Goal: Navigation & Orientation: Find specific page/section

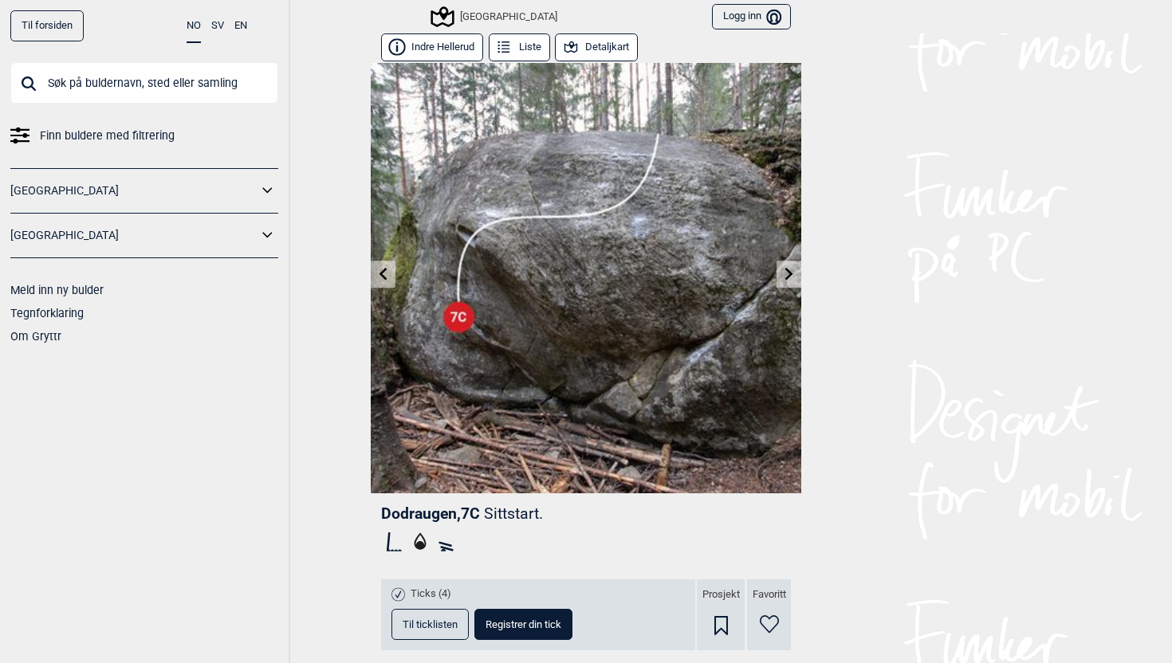
click at [788, 267] on icon at bounding box center [789, 273] width 13 height 13
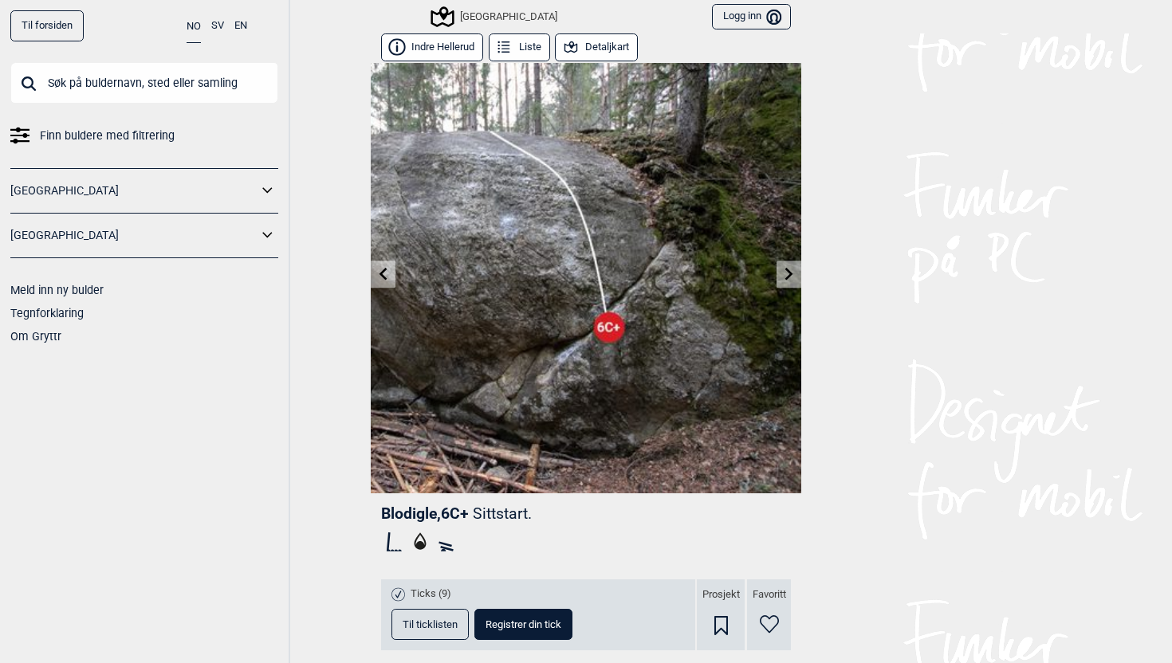
click at [382, 278] on icon at bounding box center [383, 273] width 13 height 13
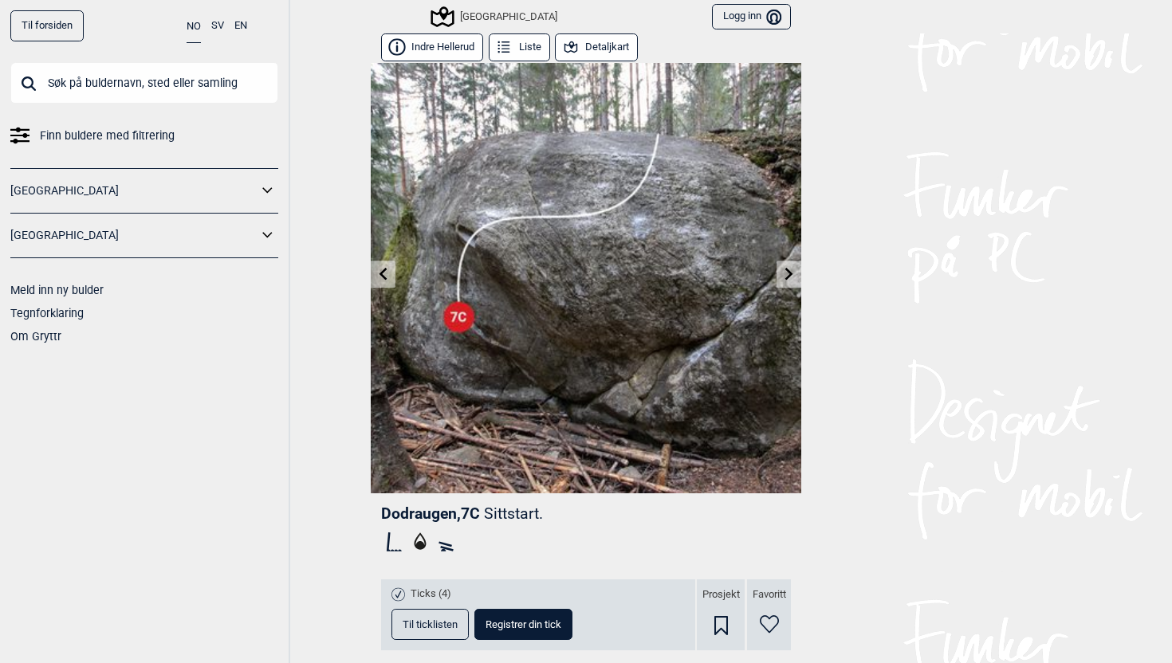
click at [382, 278] on icon at bounding box center [383, 273] width 13 height 13
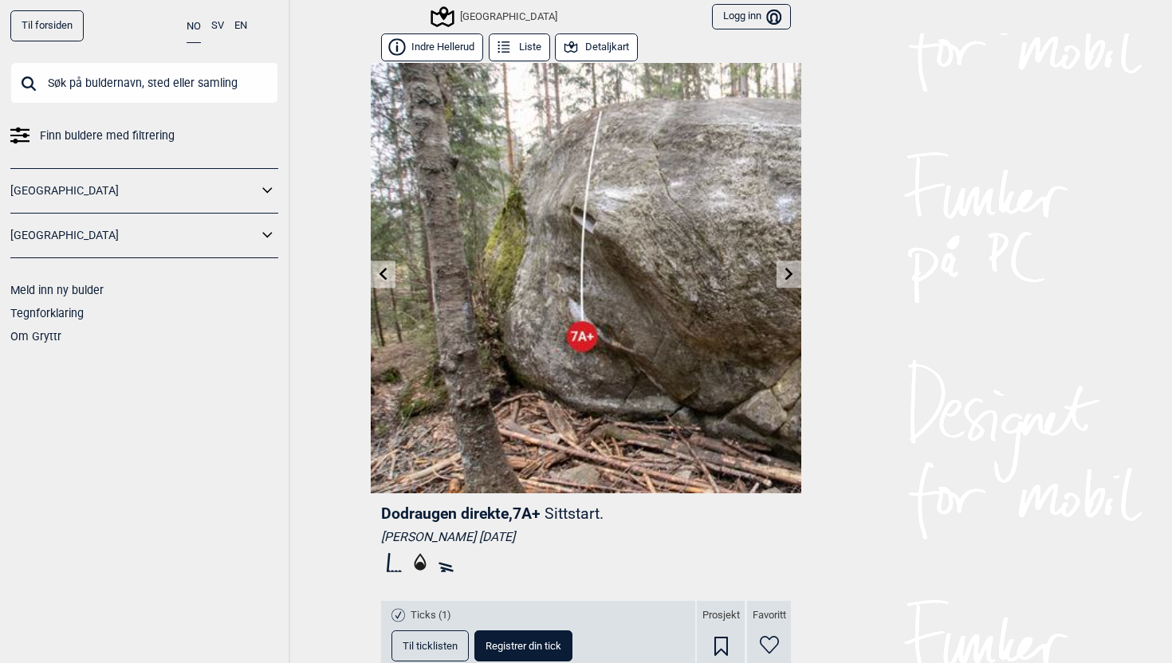
click at [788, 275] on icon at bounding box center [789, 273] width 13 height 13
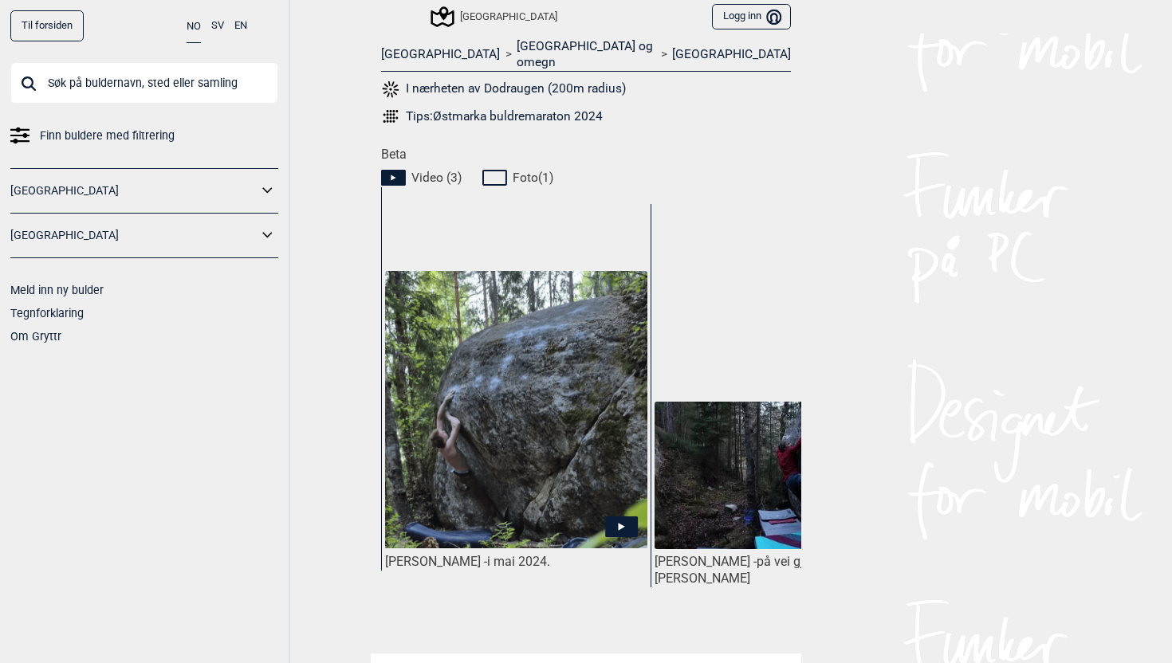
scroll to position [668, 0]
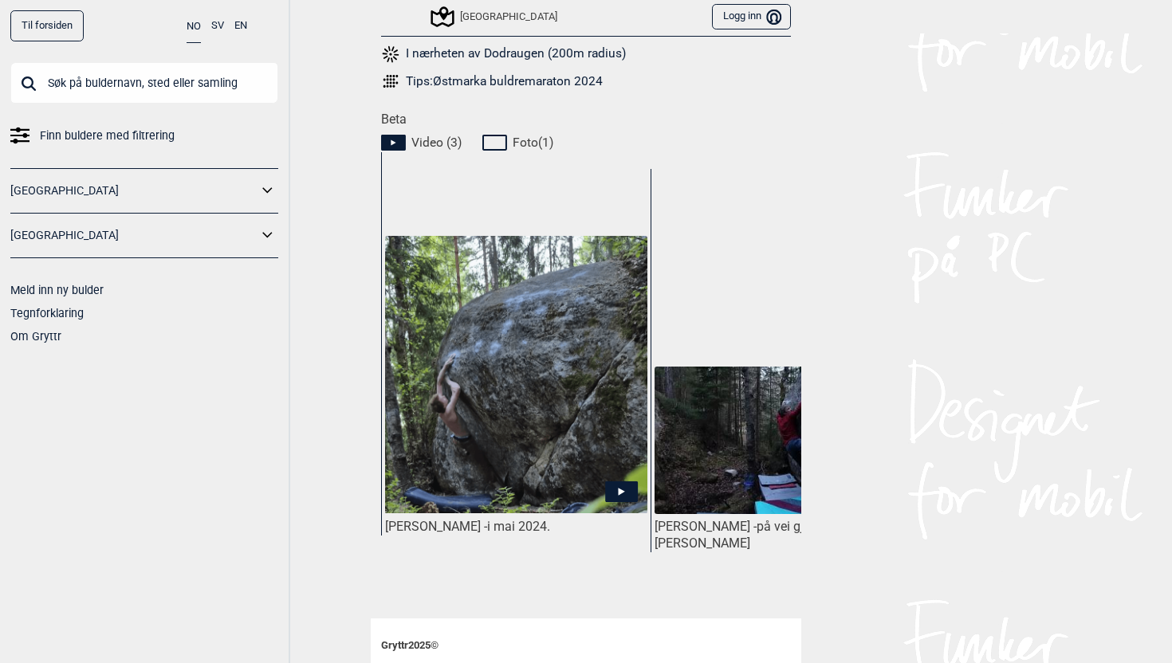
click at [521, 334] on img at bounding box center [516, 374] width 262 height 277
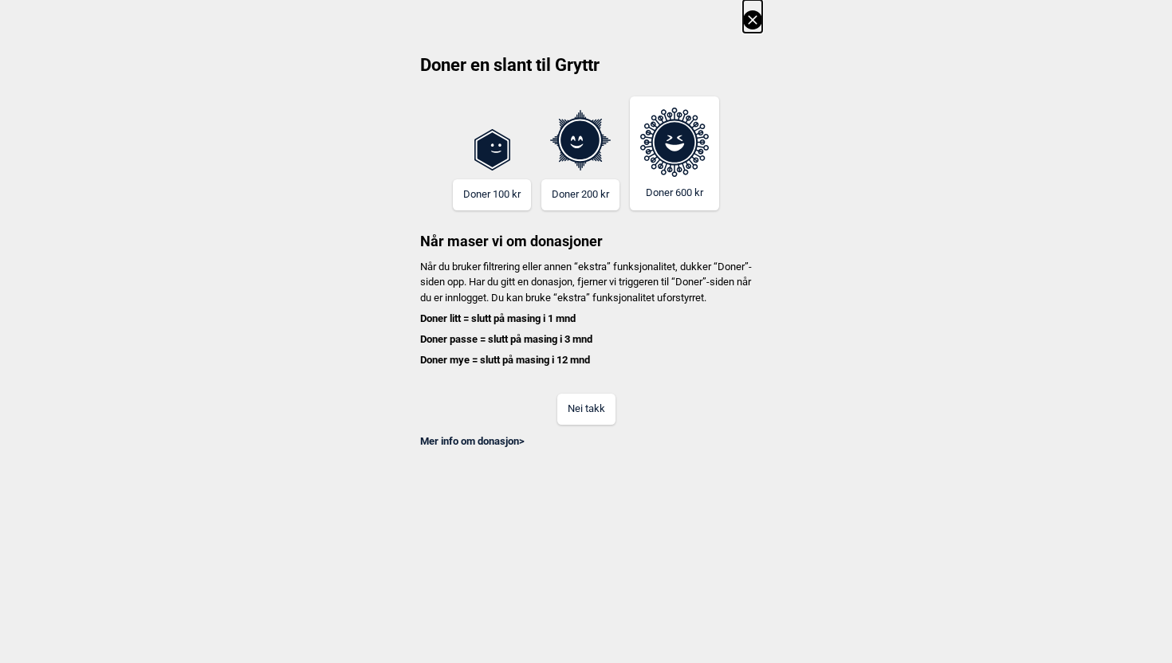
click at [751, 19] on icon at bounding box center [752, 19] width 9 height 9
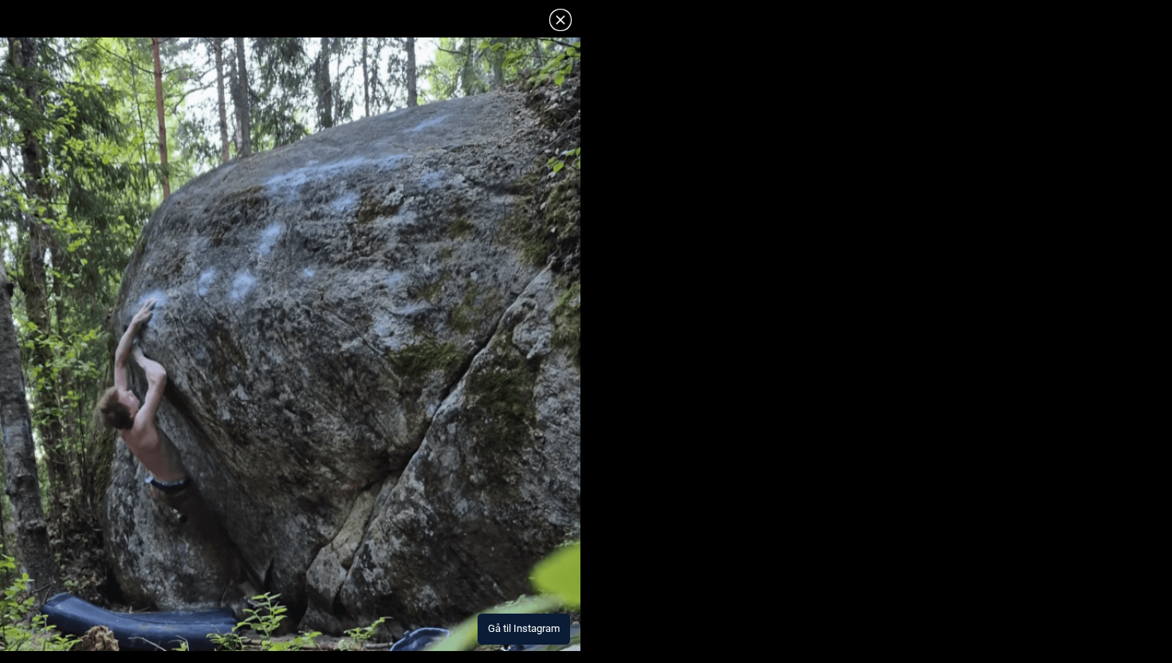
click at [514, 634] on button "Gå til Instagram" at bounding box center [523, 629] width 92 height 31
